Goal: Transaction & Acquisition: Purchase product/service

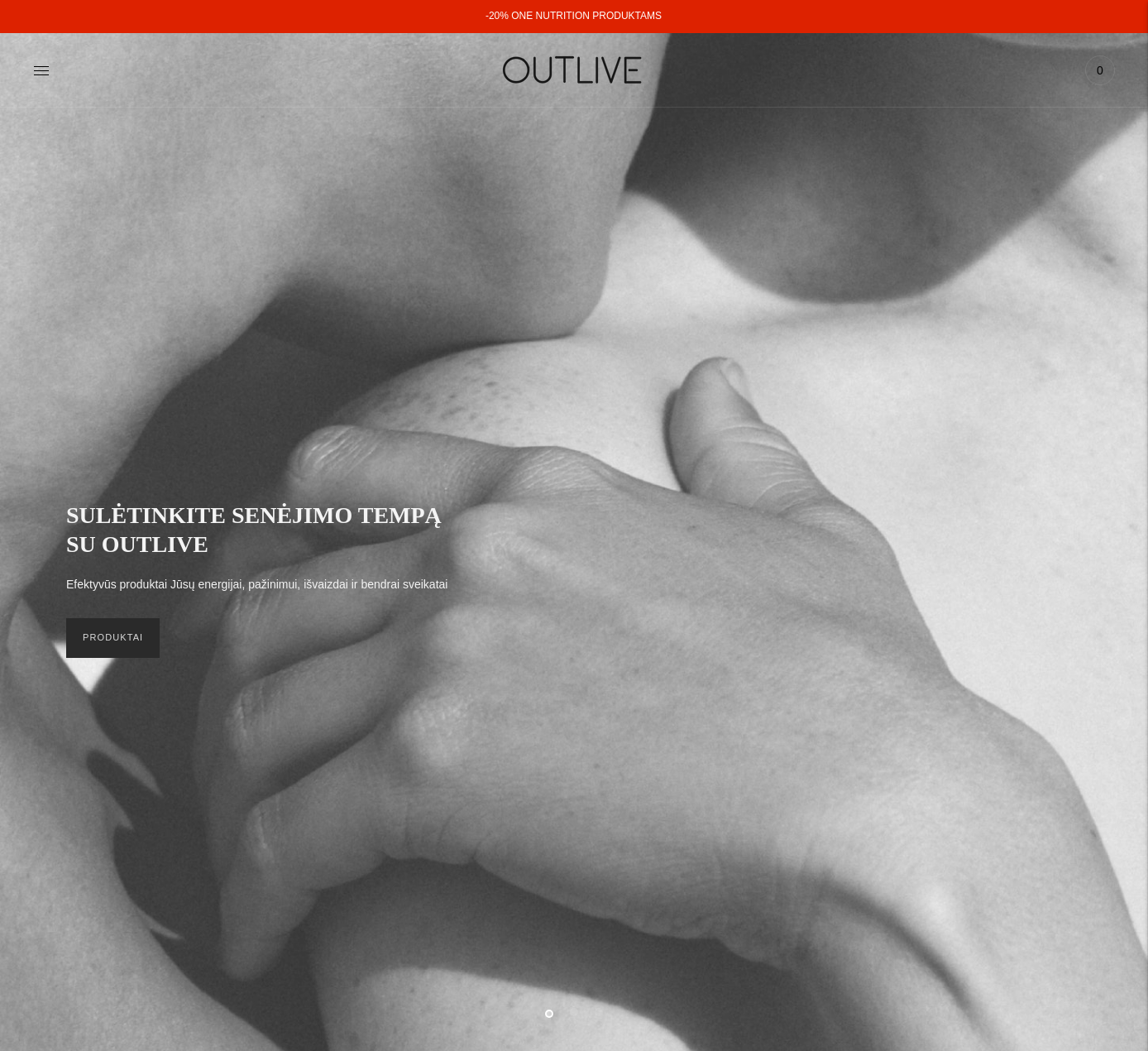
click at [128, 619] on link "PRODUKTAI" at bounding box center [113, 637] width 94 height 39
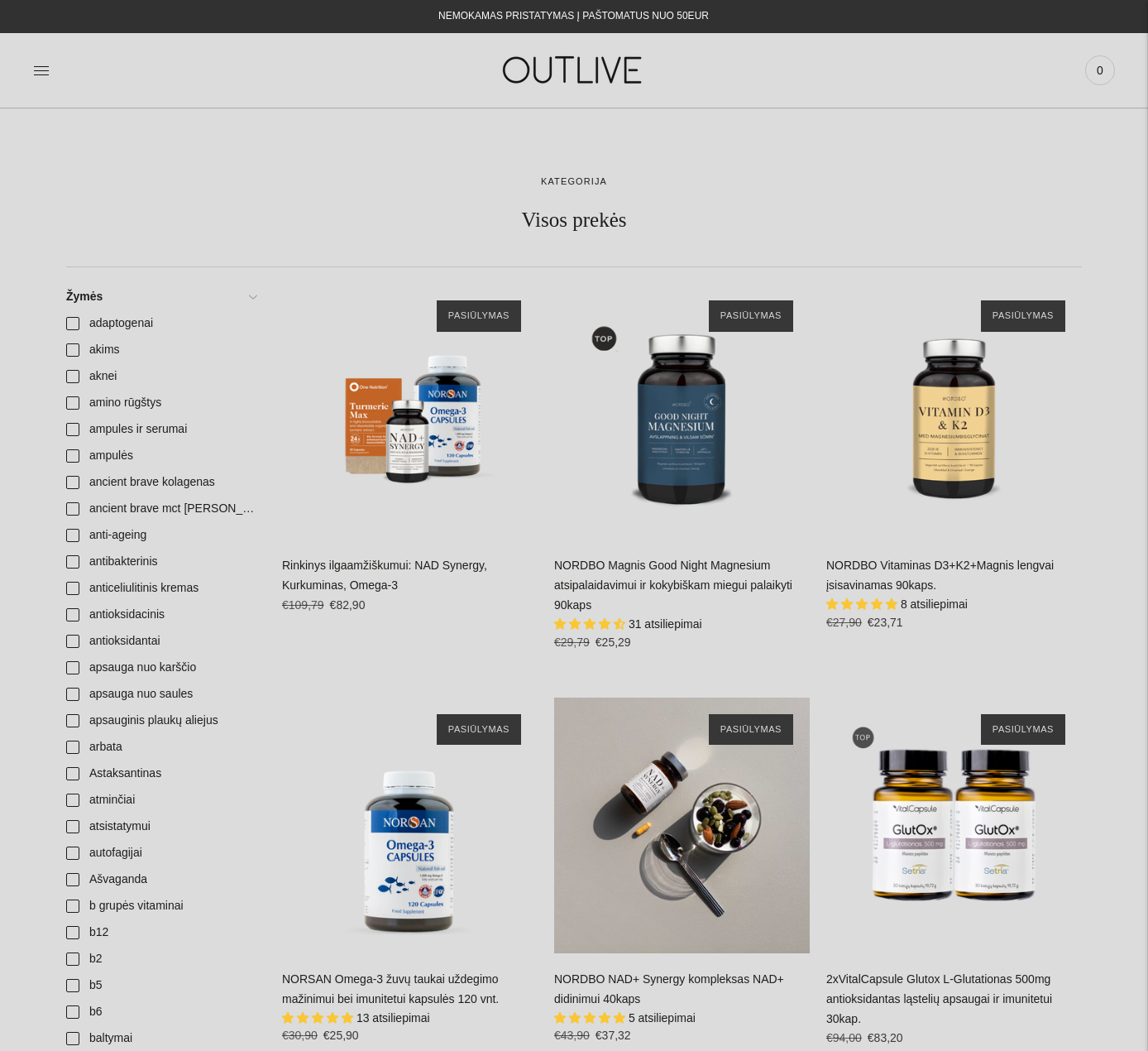
scroll to position [165, 0]
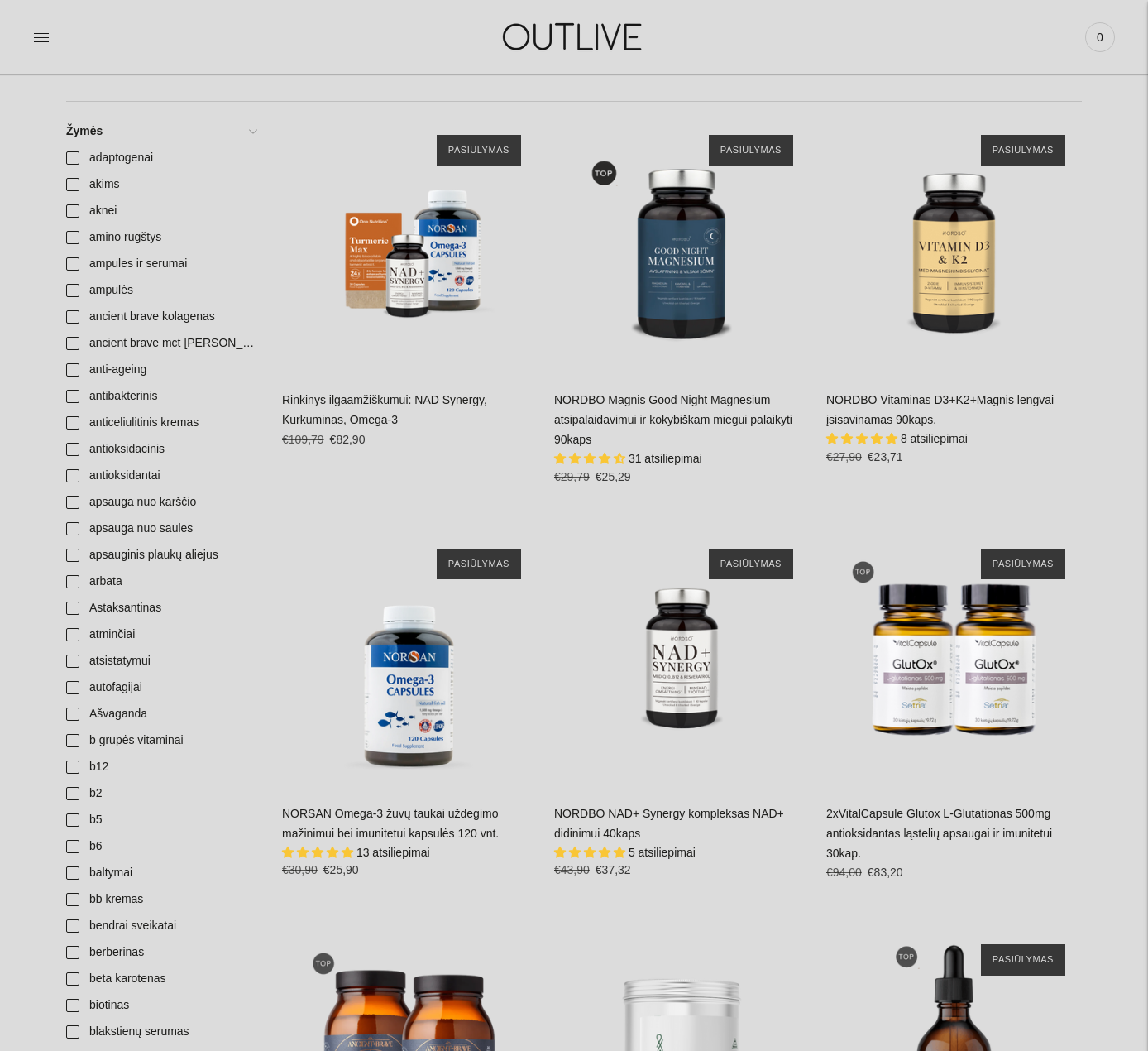
click at [653, 393] on link "NORDBO Magnis Good Night Magnesium atsipalaidavimui ir kokybiškam miegui palaik…" at bounding box center [673, 420] width 238 height 53
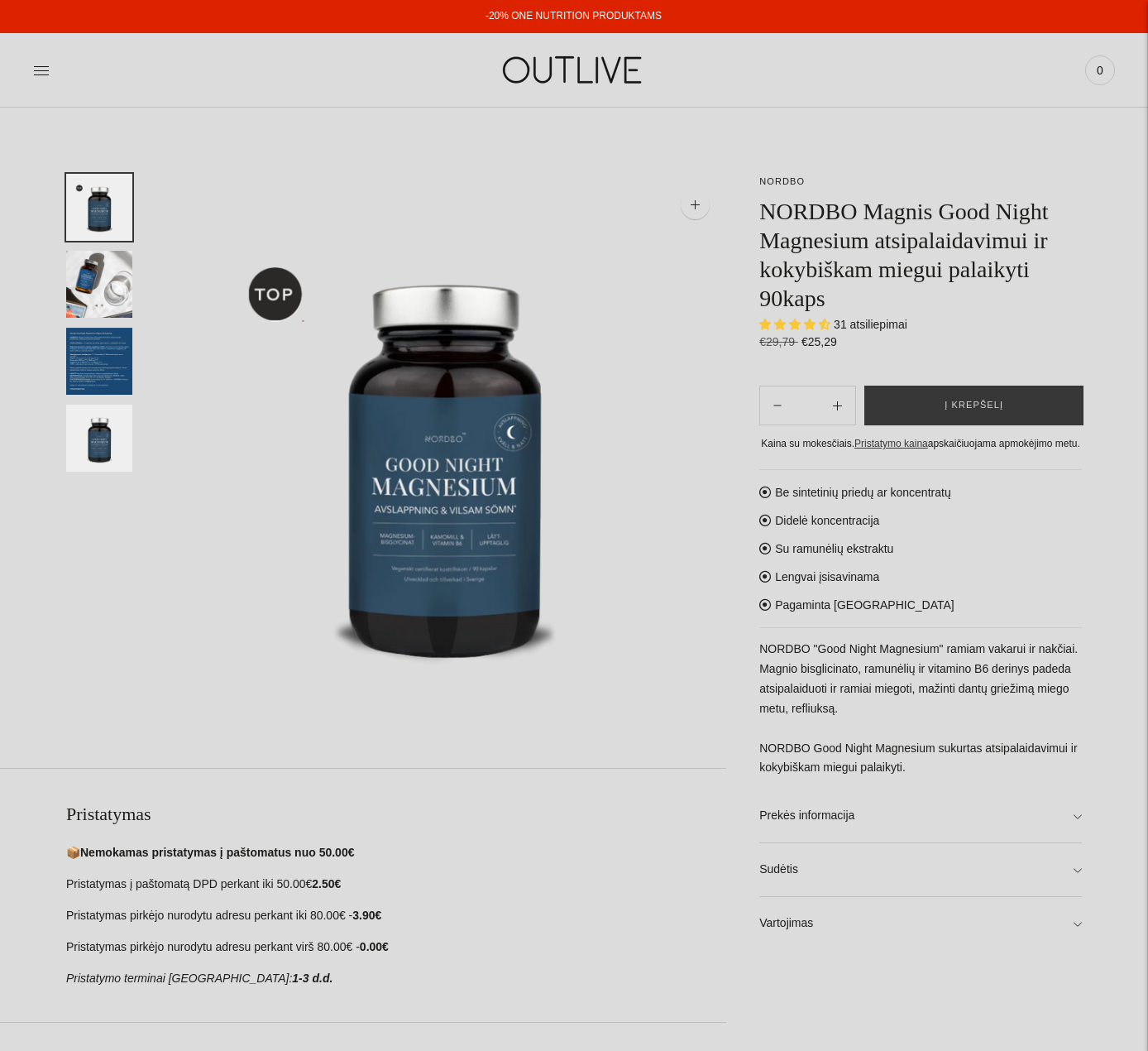
select select "**********"
click at [952, 415] on button "Į krepšelį" at bounding box center [974, 404] width 219 height 39
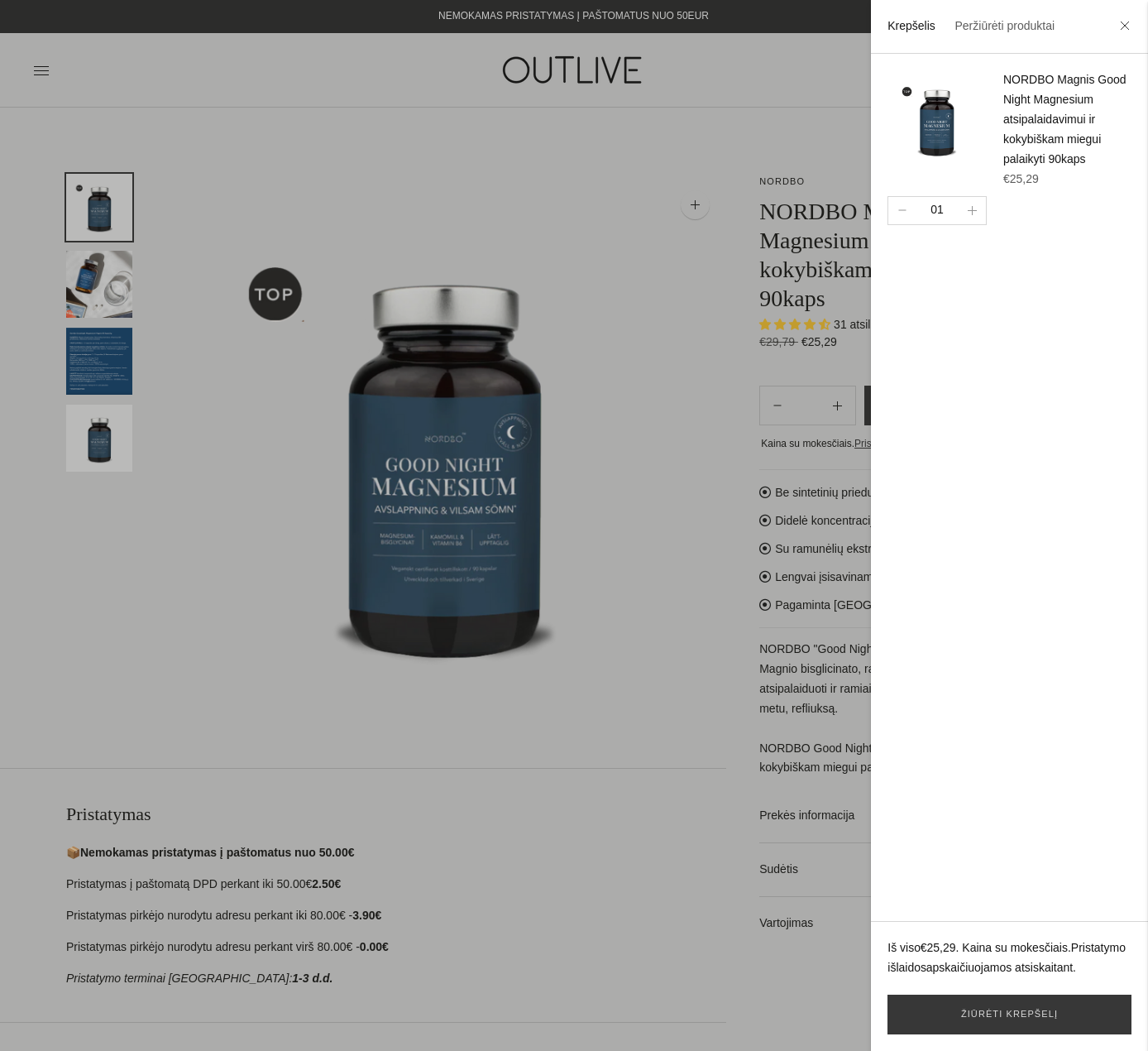
click at [376, 150] on div at bounding box center [574, 526] width 1148 height 1051
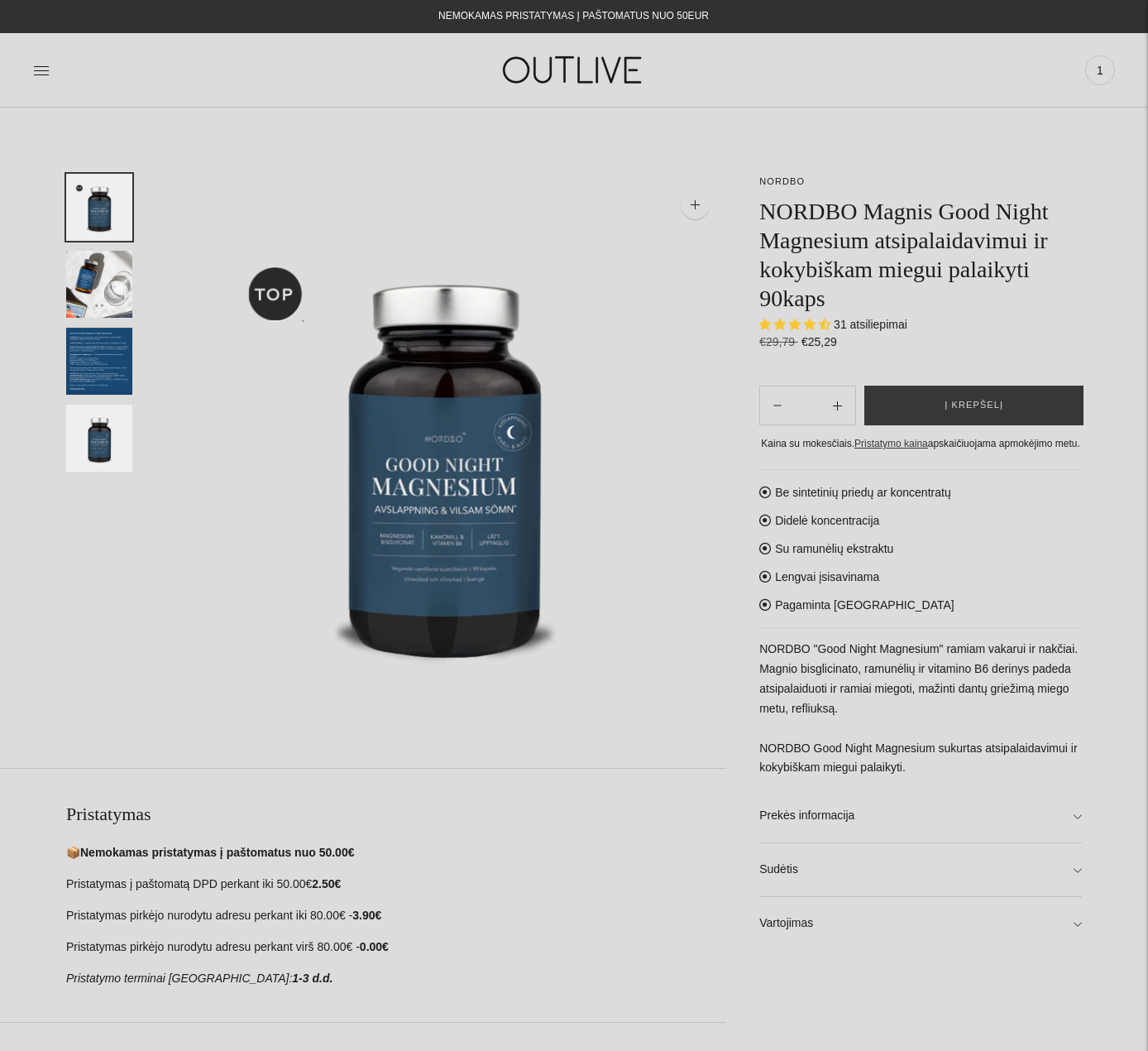
click at [50, 72] on div at bounding box center [213, 70] width 360 height 57
click at [40, 72] on icon at bounding box center [41, 71] width 17 height 17
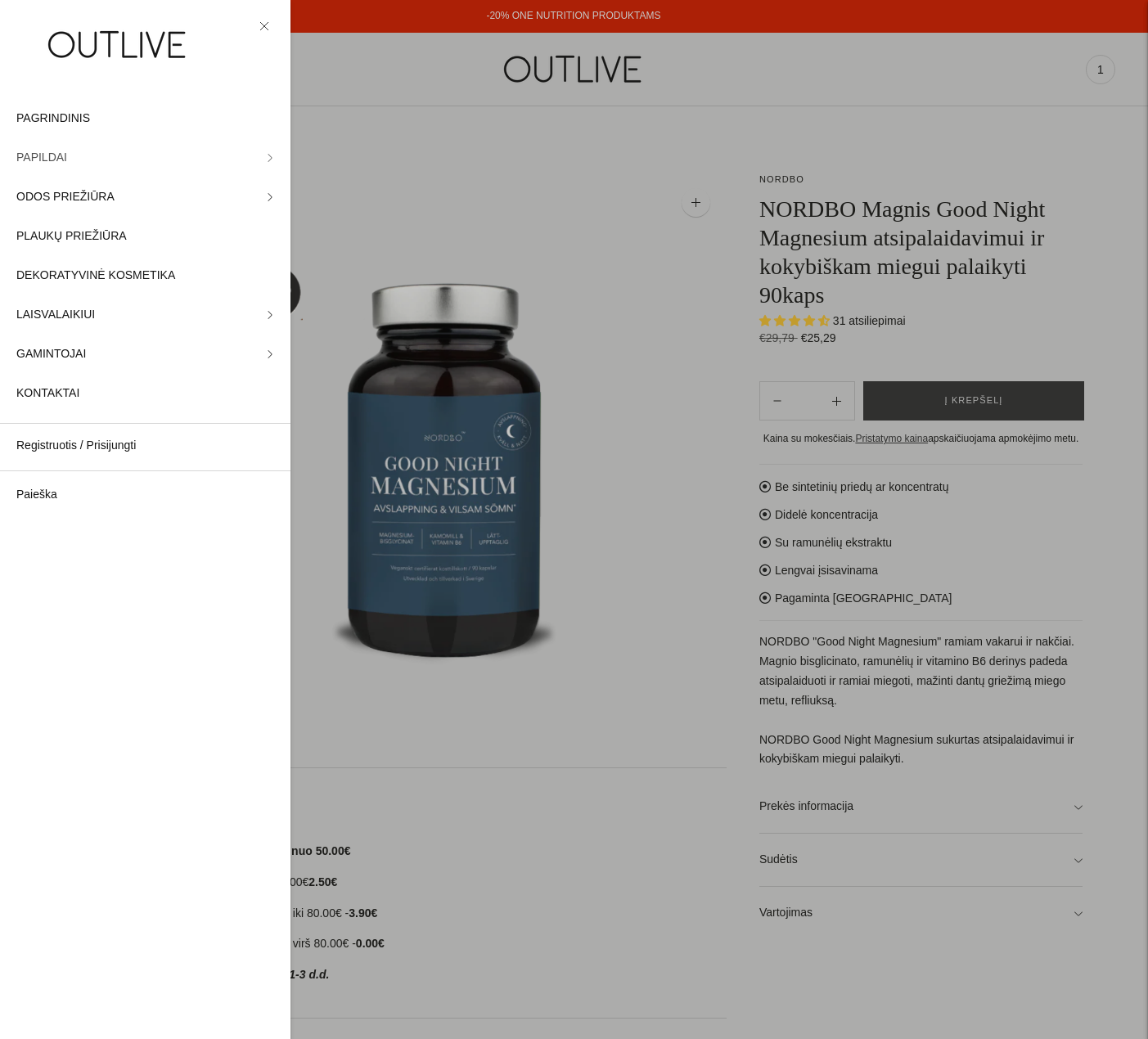
click at [129, 156] on link "PAPILDAI" at bounding box center [145, 157] width 290 height 39
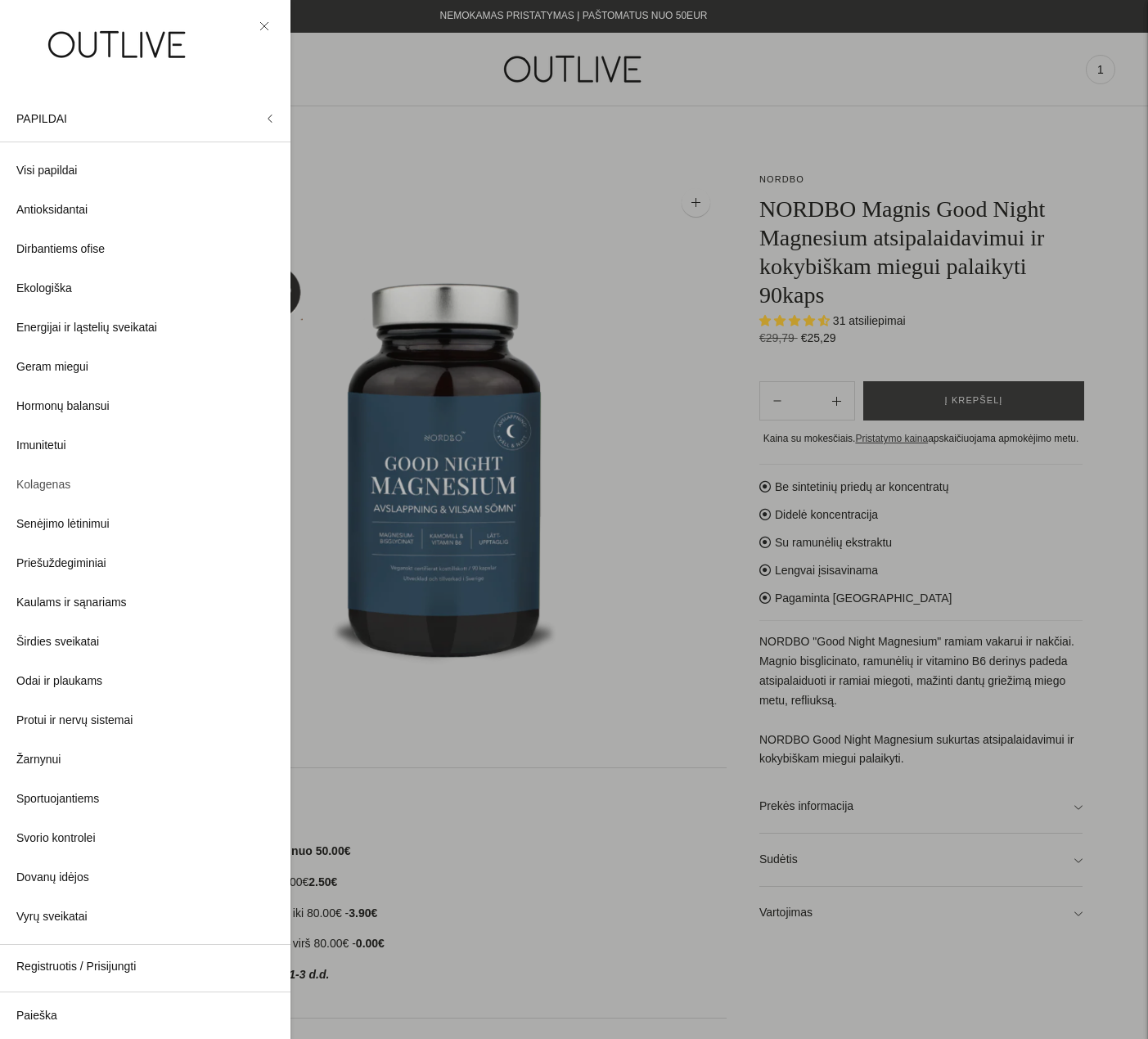
click at [110, 483] on link "Kolagenas" at bounding box center [145, 484] width 290 height 39
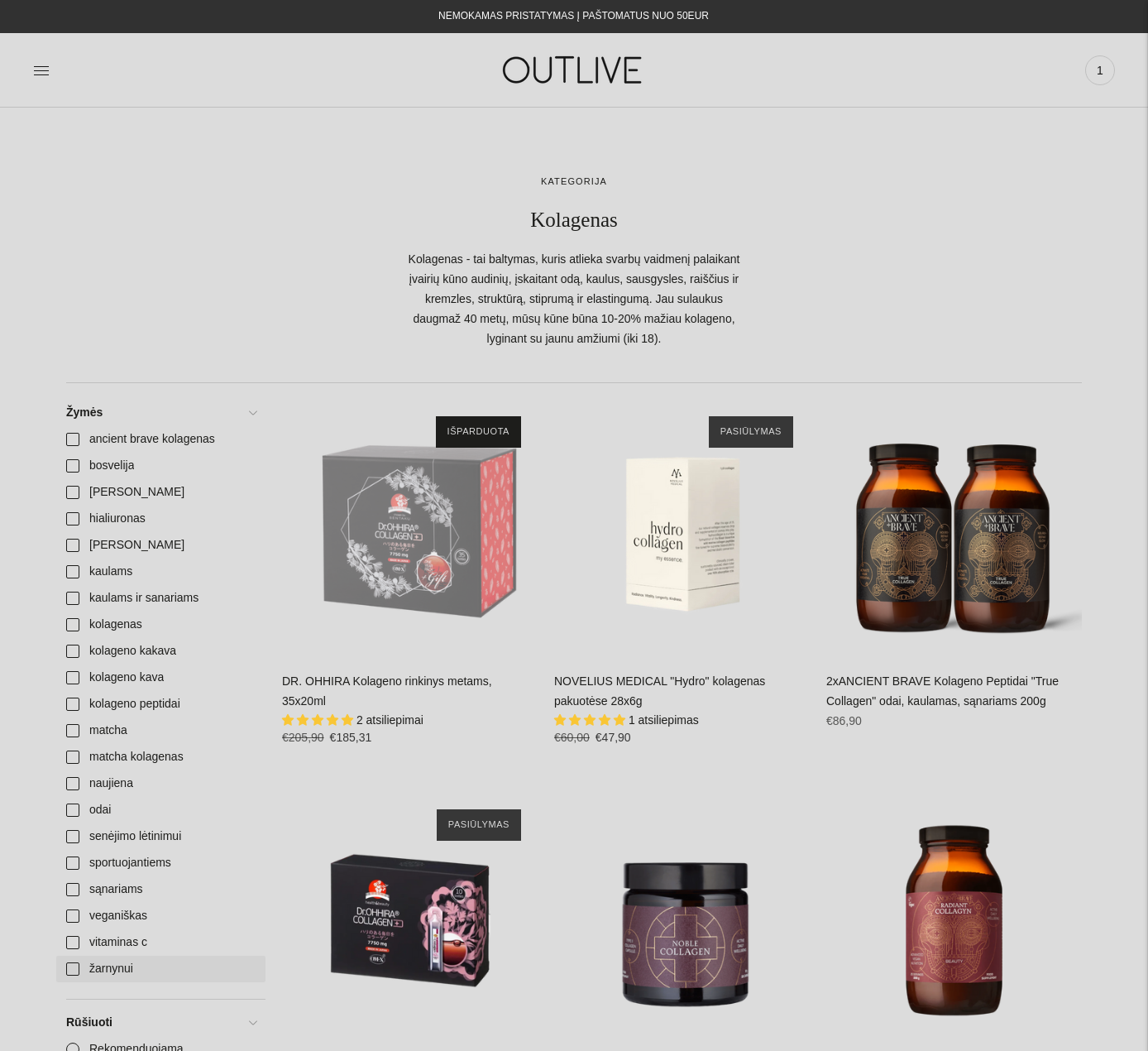
click at [119, 978] on link "žarnynui" at bounding box center [160, 968] width 209 height 27
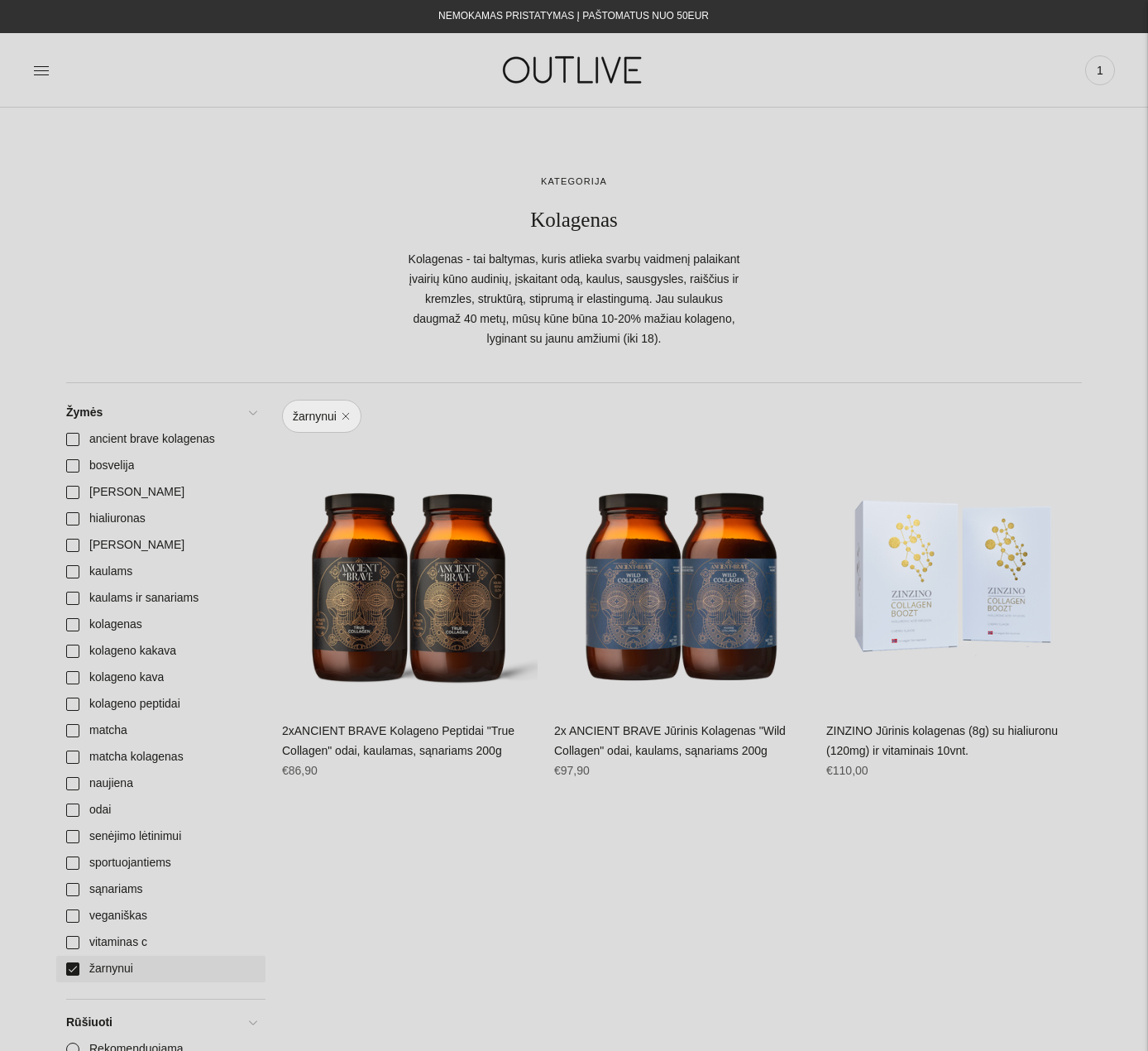
click at [105, 965] on link "žarnynui" at bounding box center [160, 968] width 209 height 27
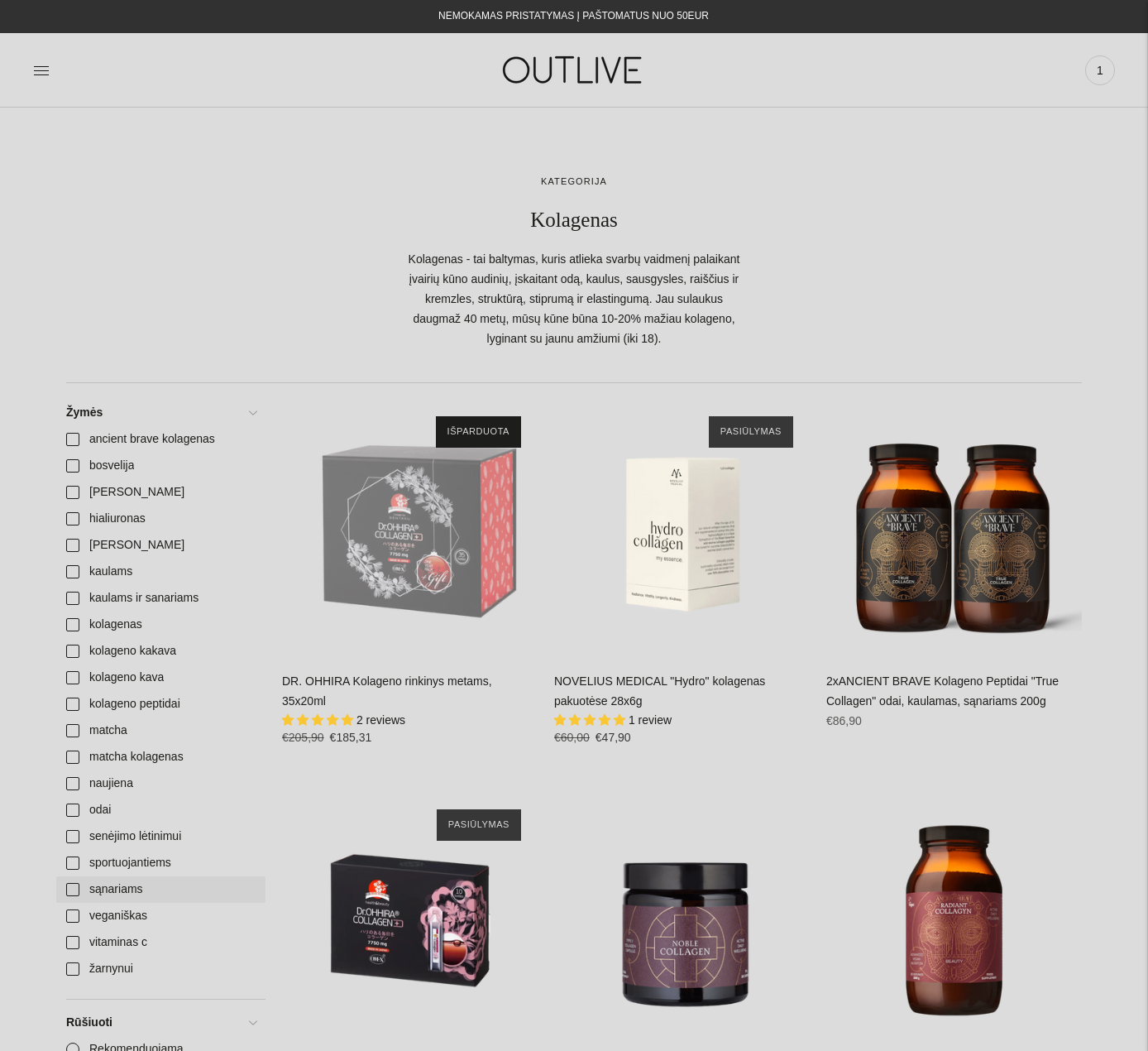
click at [172, 880] on link "sąnariams" at bounding box center [160, 889] width 209 height 27
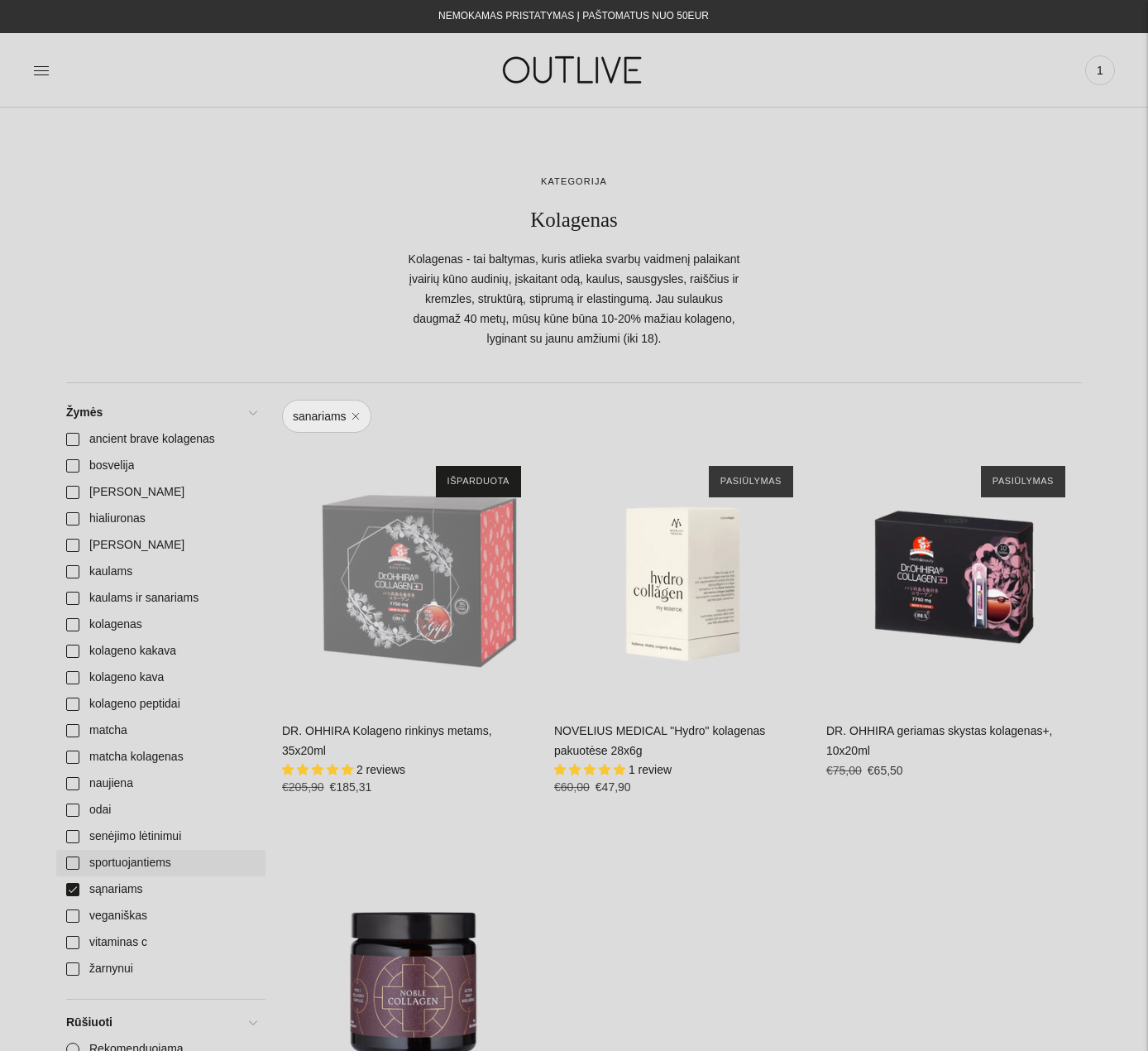
click at [168, 863] on link "sportuojantiems" at bounding box center [160, 863] width 209 height 27
click at [131, 894] on link "sąnariams" at bounding box center [160, 889] width 209 height 27
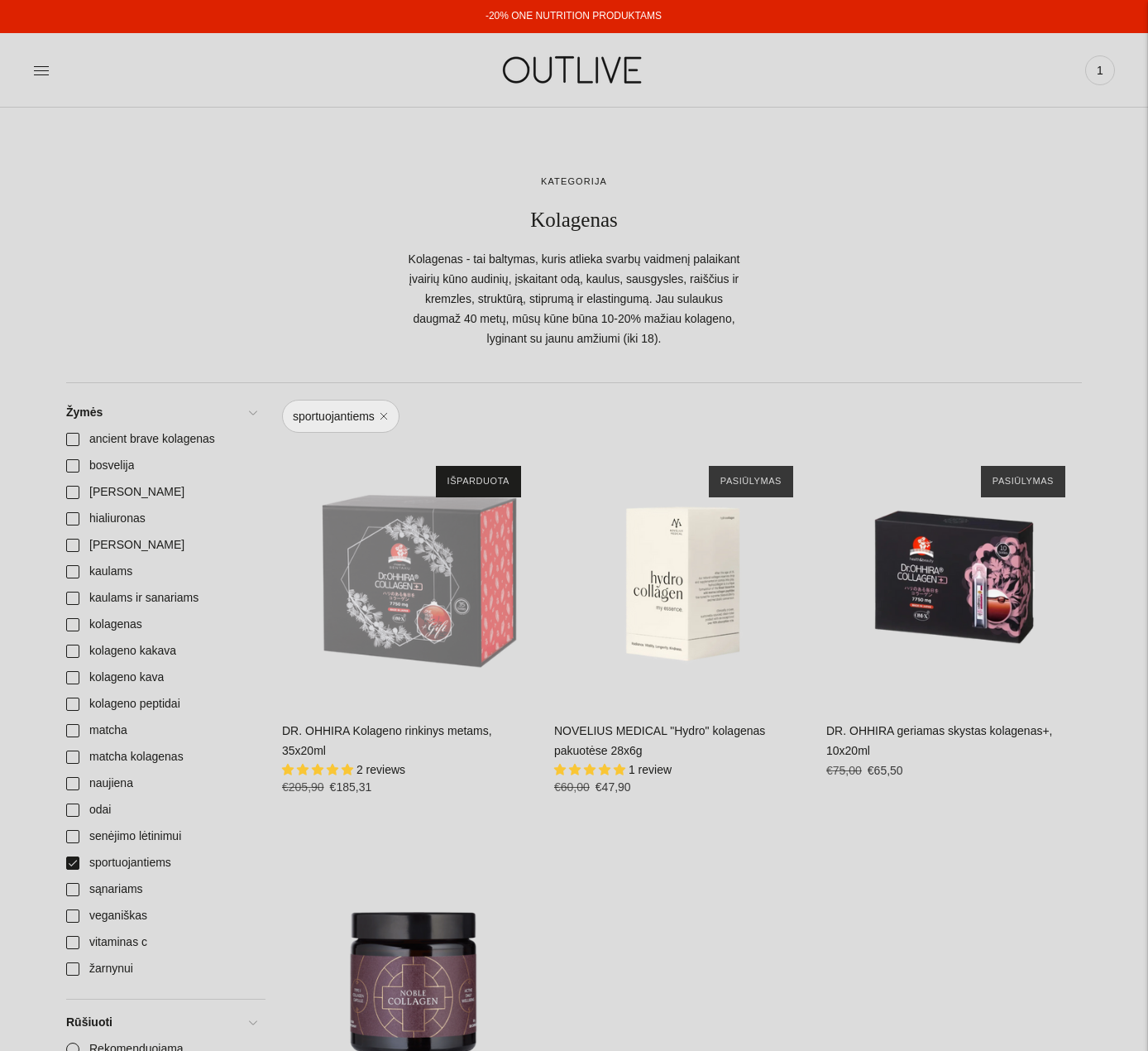
click at [581, 68] on img at bounding box center [574, 70] width 207 height 57
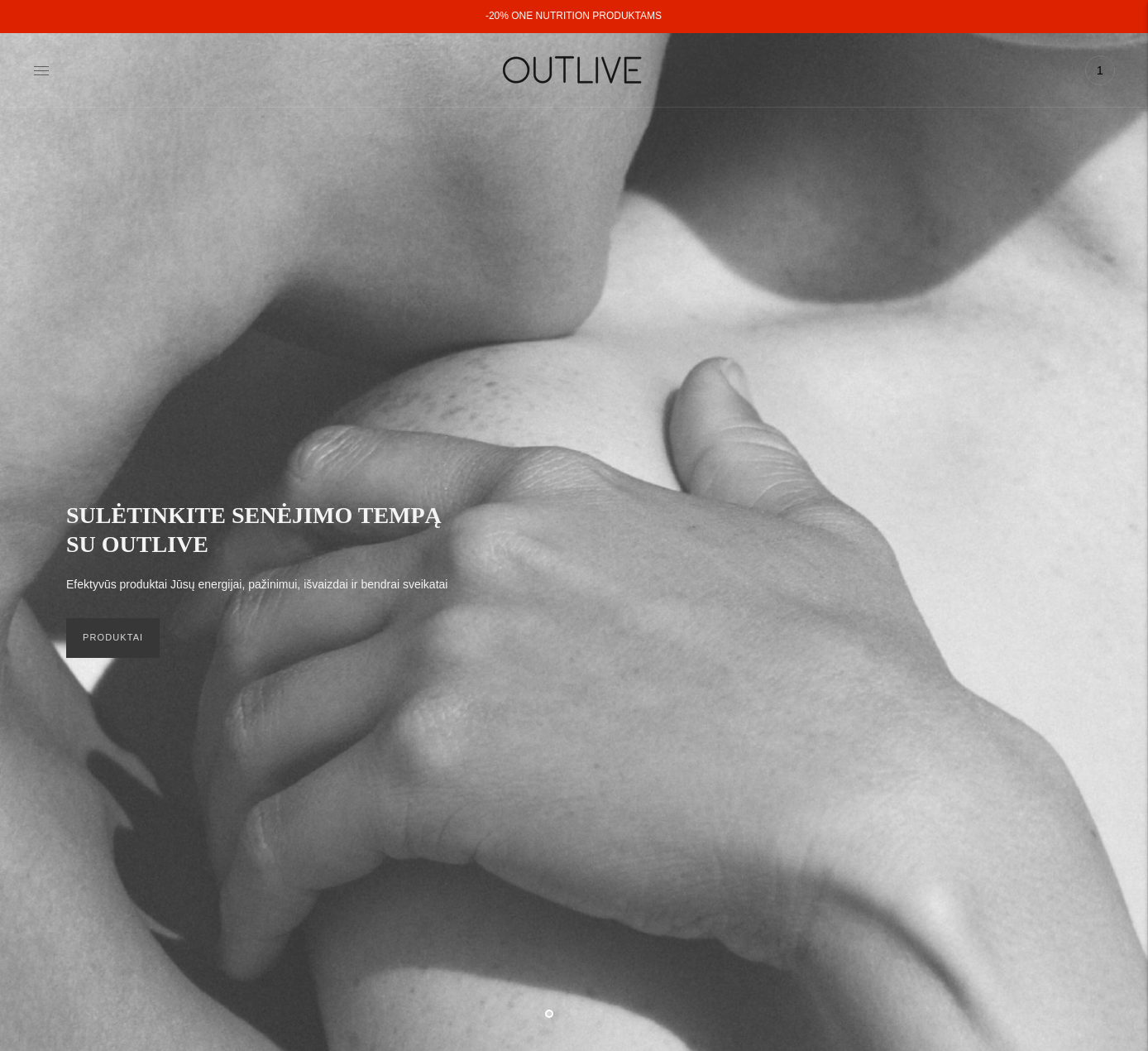
click at [38, 70] on icon at bounding box center [41, 71] width 17 height 17
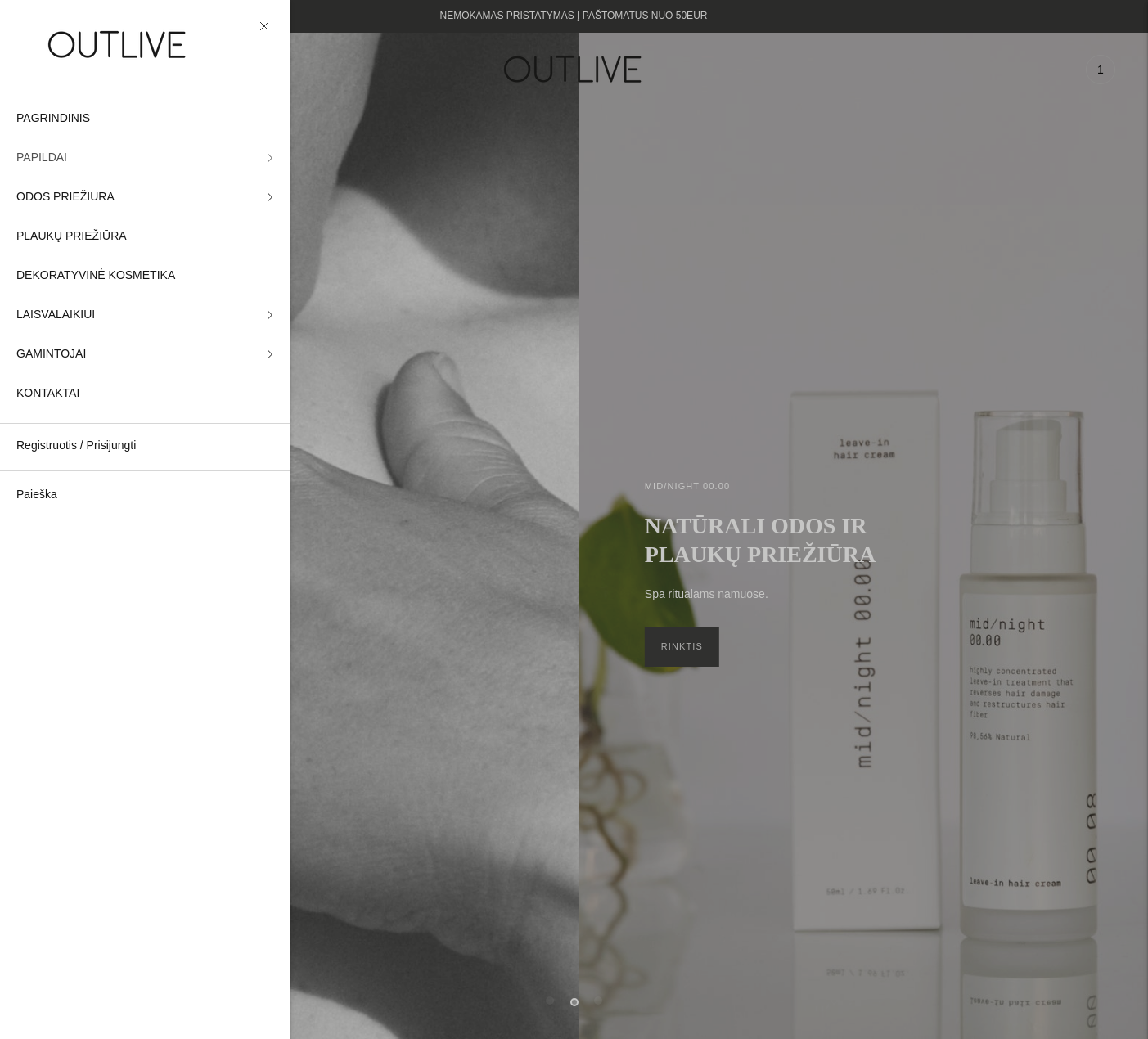
click at [262, 158] on link "PAPILDAI" at bounding box center [145, 157] width 290 height 39
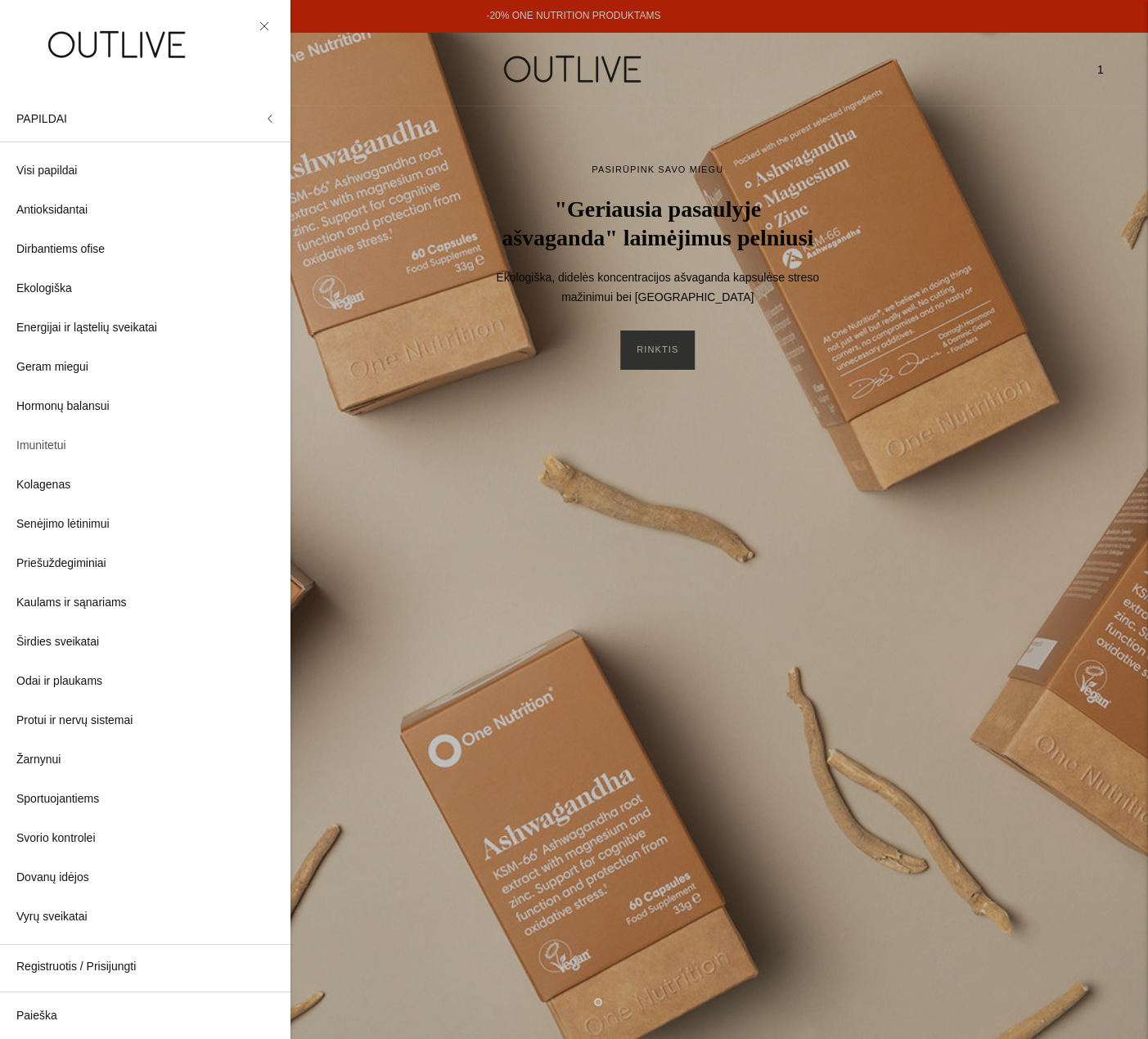
scroll to position [3, 0]
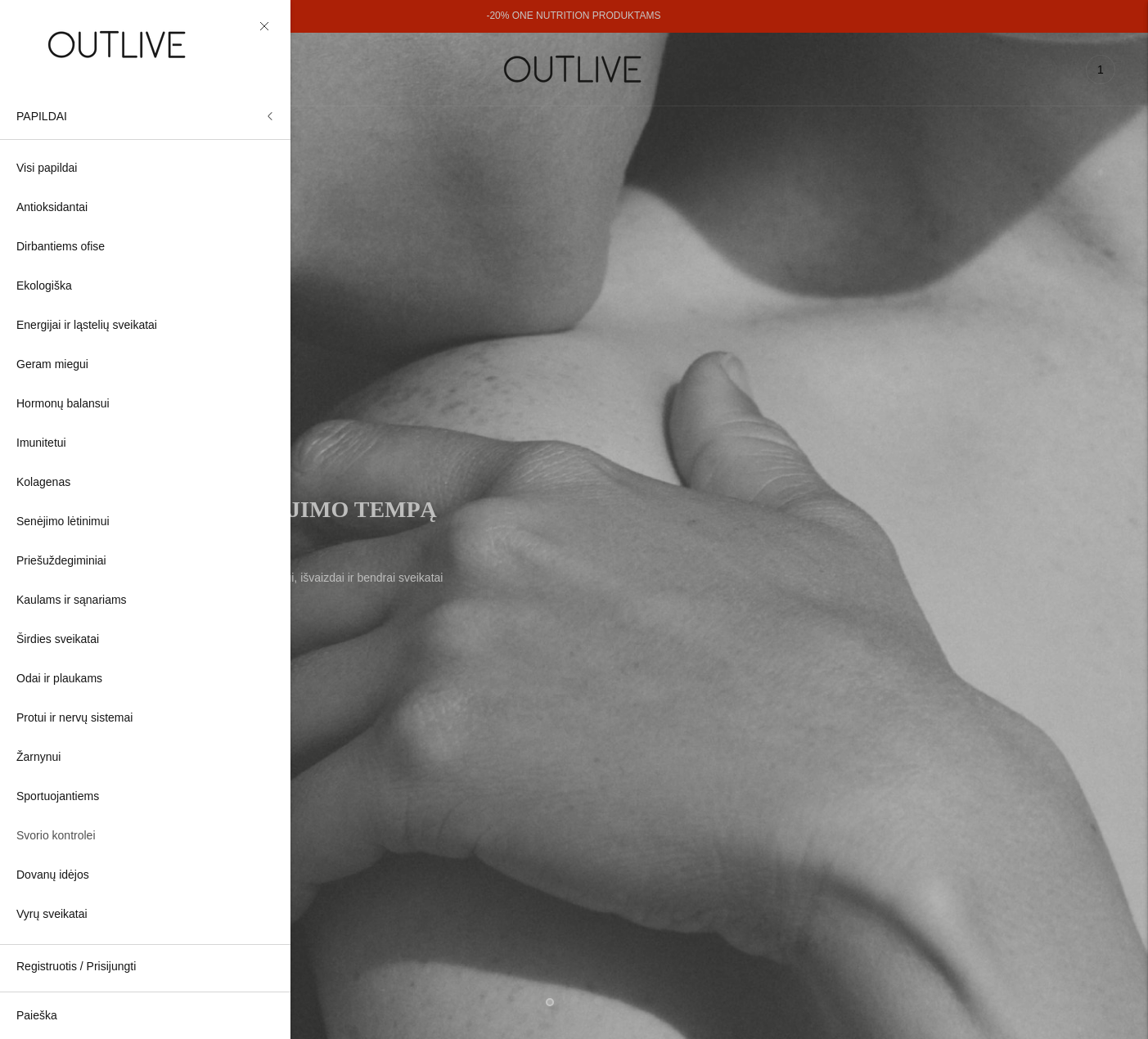
click at [83, 837] on span "Svorio kontrolei" at bounding box center [56, 836] width 80 height 20
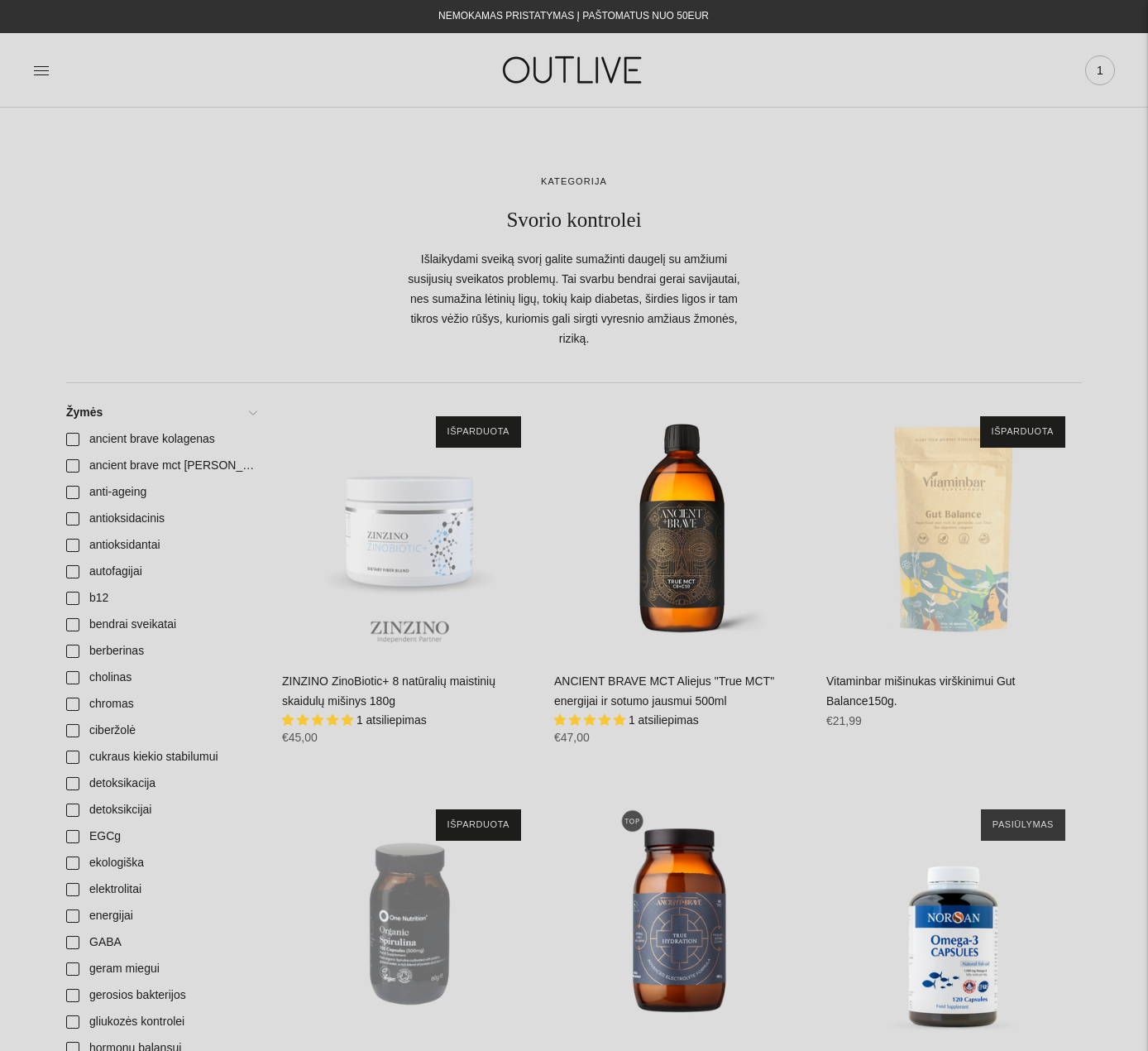
click at [1105, 72] on span "1" at bounding box center [1099, 70] width 23 height 23
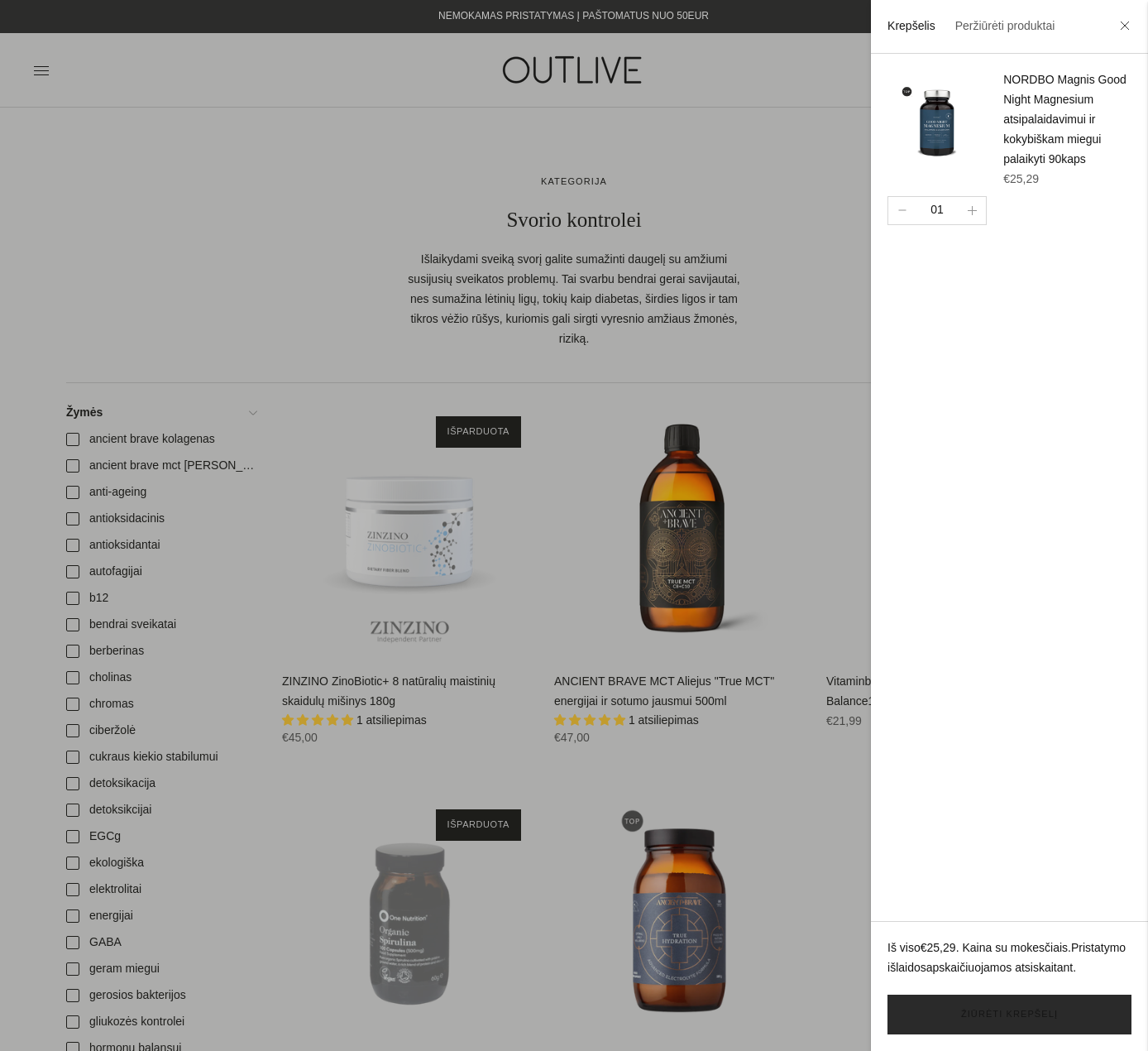
click at [1063, 1002] on link "Žiūrėti krepšelį" at bounding box center [1010, 1013] width 244 height 39
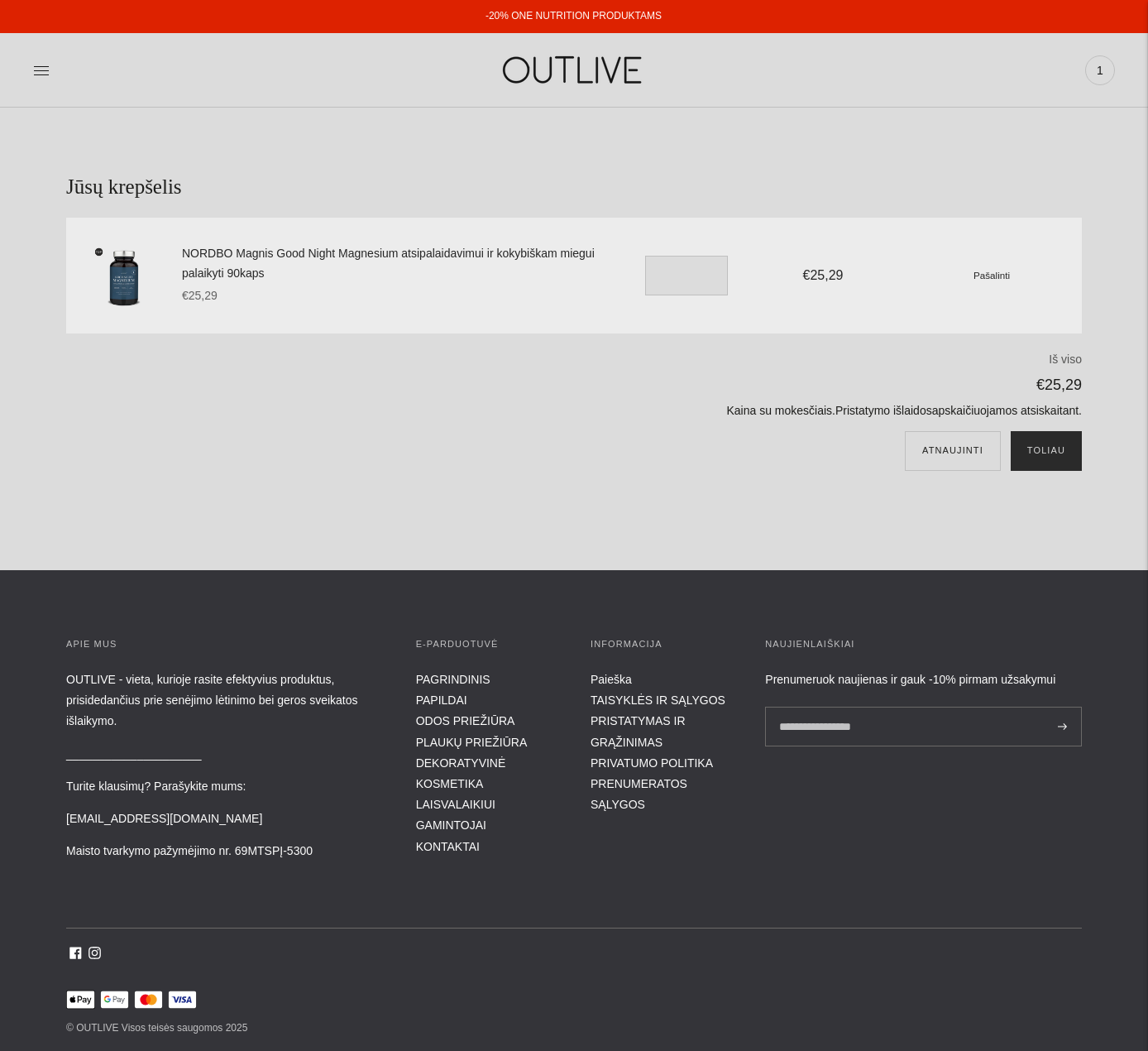
click at [1056, 450] on button "Toliau" at bounding box center [1046, 450] width 72 height 39
